Goal: Browse casually

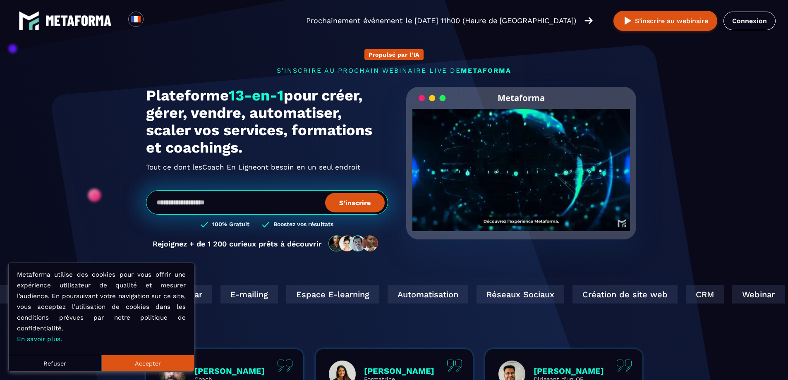
click at [160, 364] on button "Accepter" at bounding box center [147, 363] width 93 height 17
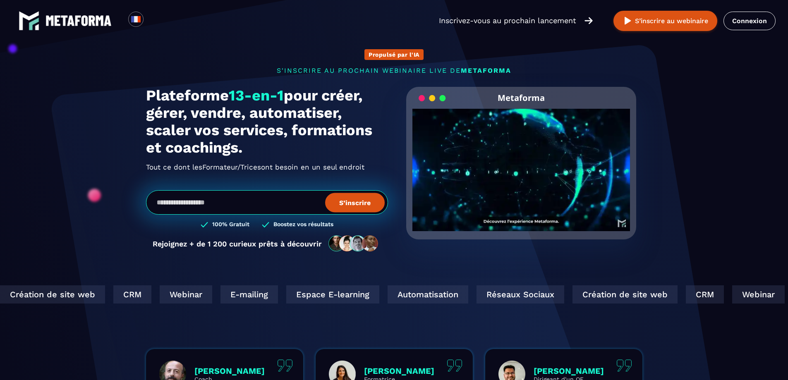
click at [520, 170] on video "Your browser does not support the video tag." at bounding box center [521, 163] width 218 height 109
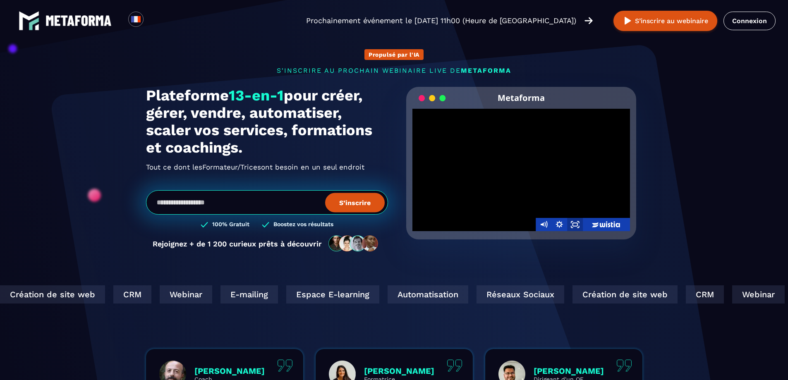
click at [574, 221] on icon "Fullscreen" at bounding box center [575, 224] width 16 height 13
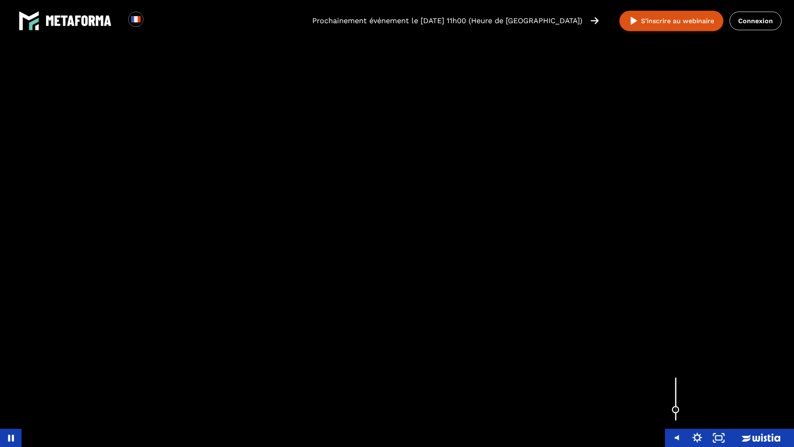
drag, startPoint x: 673, startPoint y: 379, endPoint x: 671, endPoint y: 409, distance: 30.3
click at [671, 380] on div "Volume" at bounding box center [676, 410] width 14 height 14
